Goal: Information Seeking & Learning: Learn about a topic

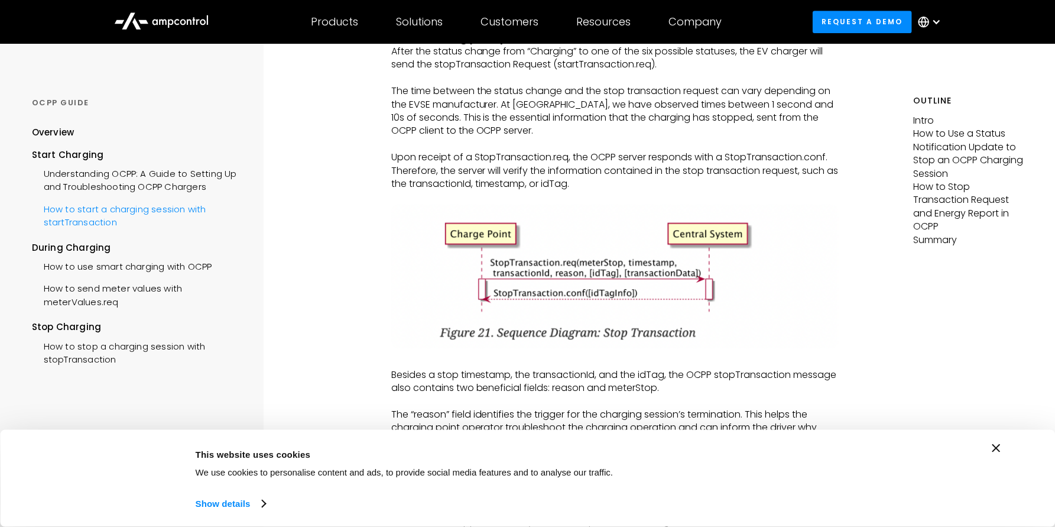
scroll to position [1784, 0]
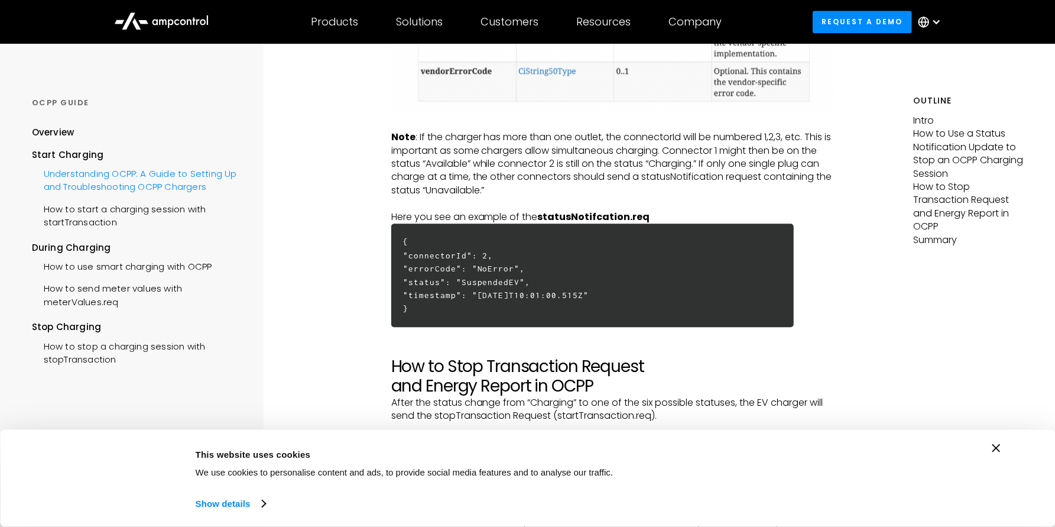
click at [136, 180] on div "Understanding OCPP: A Guide to Setting Up and Troubleshooting OCPP Chargers" at bounding box center [137, 178] width 211 height 35
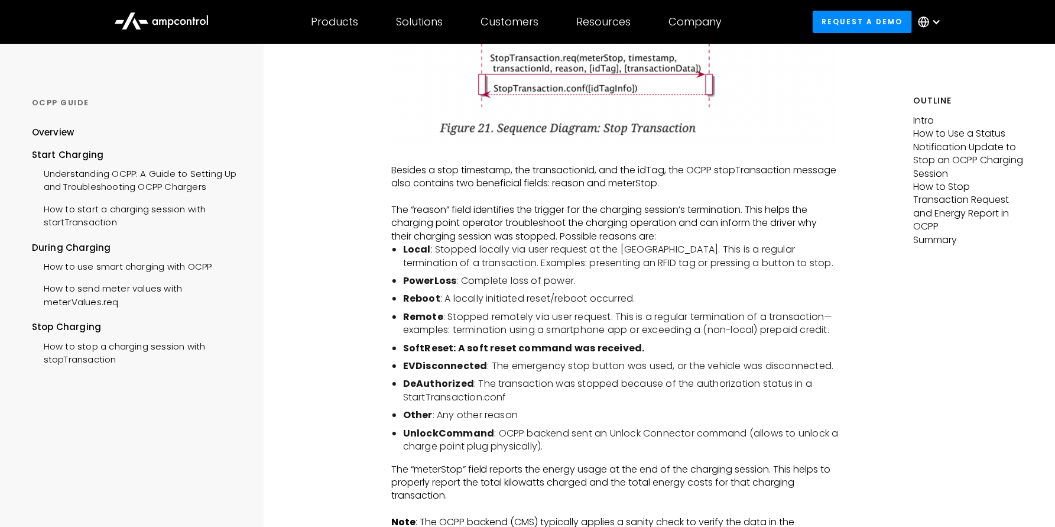
scroll to position [2351, 0]
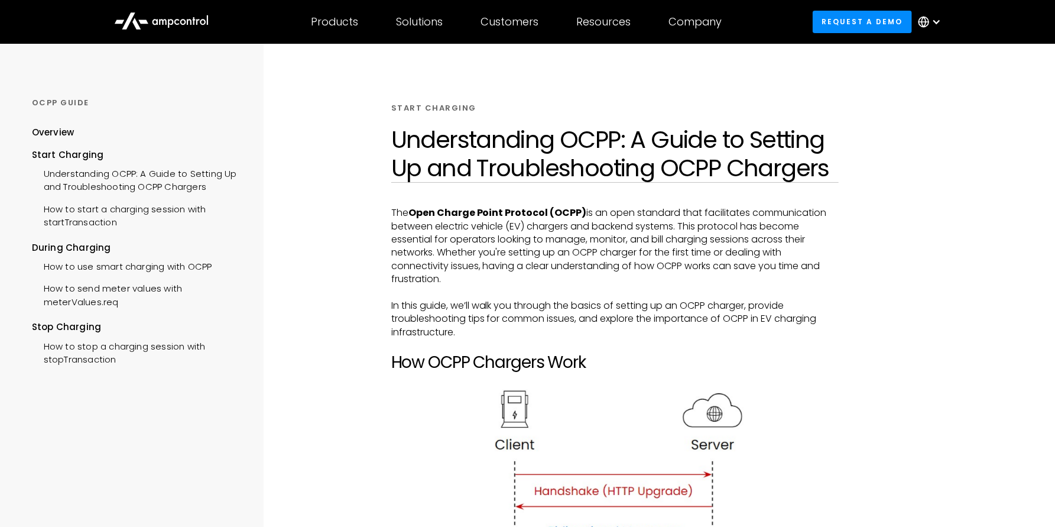
click at [85, 275] on div "How to use smart charging with OCPP" at bounding box center [122, 265] width 180 height 22
click at [88, 287] on div "How to send meter values with meterValues.req" at bounding box center [137, 293] width 211 height 35
